Goal: Communication & Community: Answer question/provide support

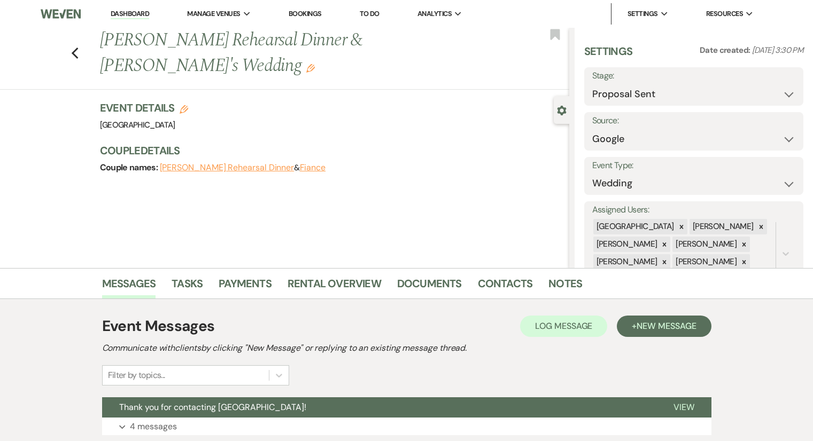
select select "6"
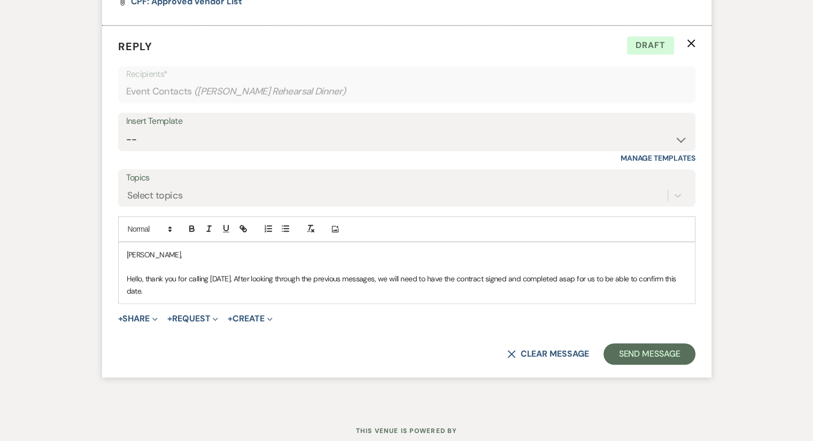
click at [245, 278] on p "Hello, thank you for calling [DATE]. After looking through the previous message…" at bounding box center [407, 285] width 560 height 24
drag, startPoint x: 245, startPoint y: 278, endPoint x: 338, endPoint y: 292, distance: 94.0
click at [338, 292] on p "Hello, thank you for calling [DATE]. After looking through the previous message…" at bounding box center [407, 285] width 560 height 24
drag, startPoint x: 244, startPoint y: 276, endPoint x: 387, endPoint y: 274, distance: 143.2
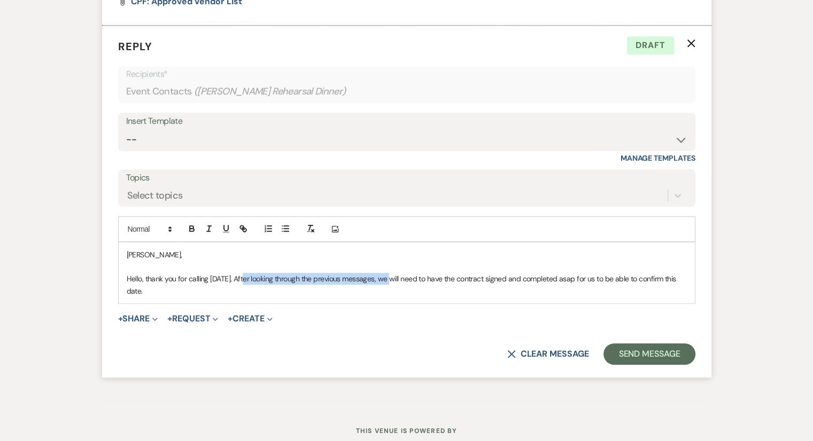
click at [387, 274] on p "Hello, thank you for calling [DATE]. After looking through the previous message…" at bounding box center [407, 285] width 560 height 24
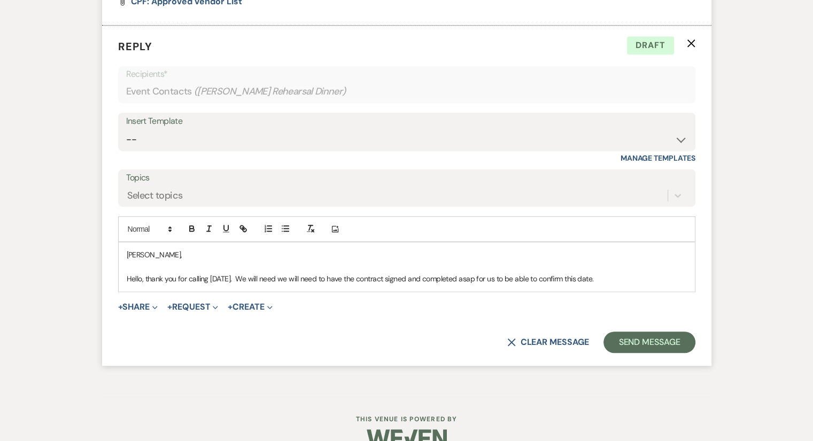
click at [244, 270] on p at bounding box center [407, 267] width 560 height 12
click at [247, 279] on p "Hello, thank you for calling [DATE]. We will need we will need to have the cont…" at bounding box center [407, 279] width 560 height 12
click at [681, 278] on p "Hello, thank you for calling [DATE]. After speaking with my GM, we will need we…" at bounding box center [407, 279] width 560 height 12
click at [173, 285] on p "Hello, thank you for calling [DATE]. After speaking with my GM, we will need we…" at bounding box center [407, 279] width 560 height 12
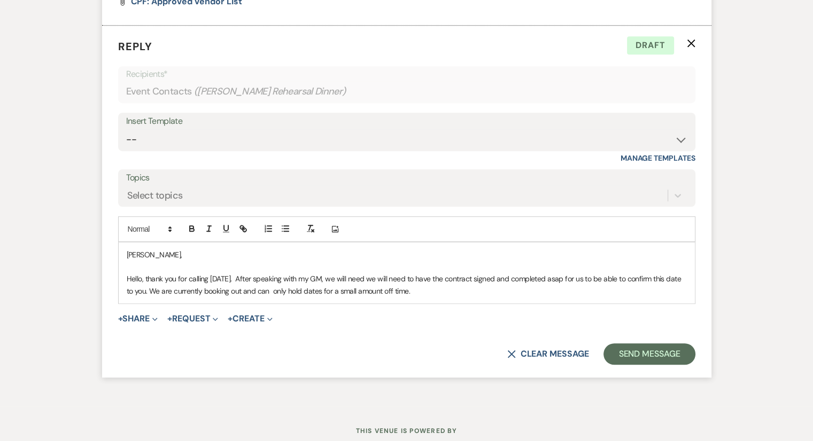
click at [291, 291] on p "Hello, thank you for calling [DATE]. After speaking with my GM, we will need we…" at bounding box center [407, 285] width 560 height 24
click at [442, 292] on p "Hello, thank you for calling [DATE]. After speaking with my GM, we will need we…" at bounding box center [407, 285] width 560 height 24
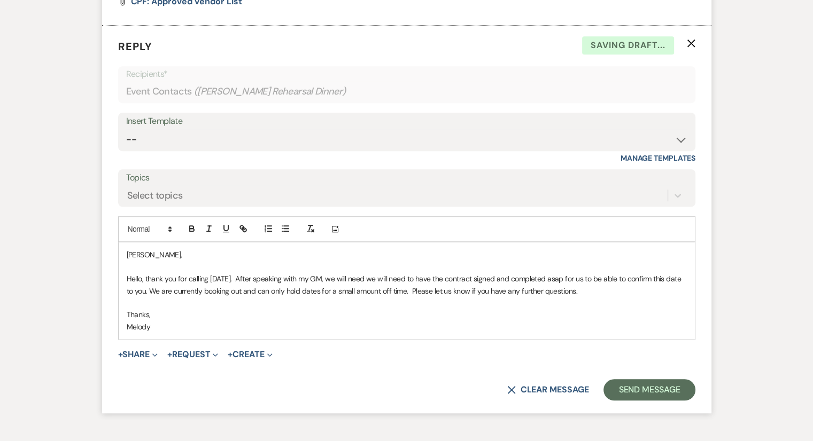
click at [291, 321] on p "Melody" at bounding box center [407, 327] width 560 height 12
drag, startPoint x: 291, startPoint y: 321, endPoint x: 537, endPoint y: 322, distance: 245.3
click at [537, 322] on p "Melody" at bounding box center [407, 327] width 560 height 12
click at [406, 291] on p "Hello, thank you for calling [DATE]. After speaking with my GM, we will need we…" at bounding box center [407, 285] width 560 height 24
click at [402, 313] on p "Thanks," at bounding box center [407, 315] width 560 height 12
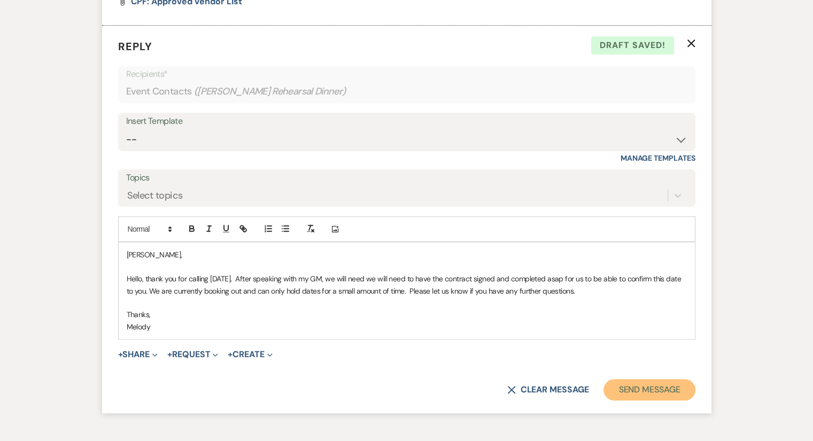
click at [649, 385] on button "Send Message" at bounding box center [648, 389] width 91 height 21
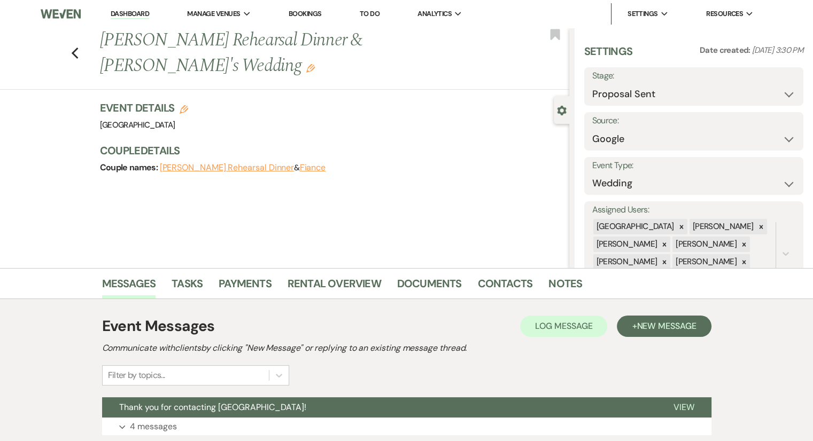
click at [137, 15] on link "Dashboard" at bounding box center [130, 14] width 38 height 10
